Goal: Find specific page/section: Find specific page/section

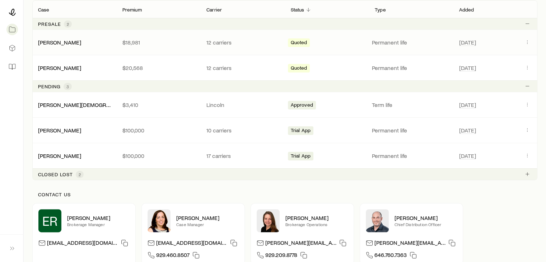
scroll to position [144, 0]
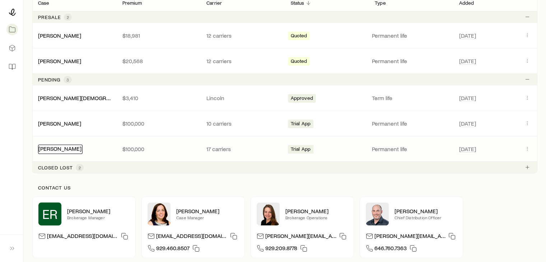
click at [75, 150] on link "[PERSON_NAME]" at bounding box center [59, 148] width 43 height 7
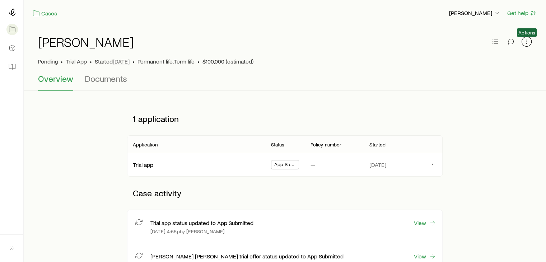
click at [526, 39] on icon "button" at bounding box center [526, 41] width 7 height 7
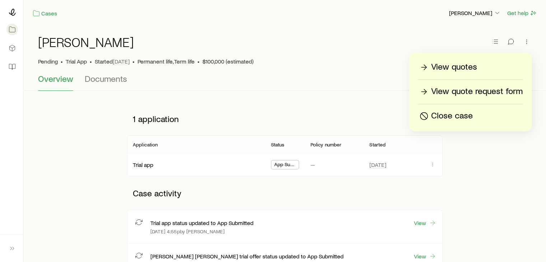
click at [440, 70] on p "View quotes" at bounding box center [454, 66] width 46 height 11
